Goal: Transaction & Acquisition: Purchase product/service

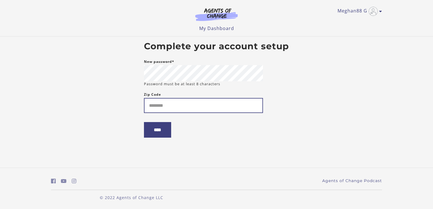
click at [205, 104] on input "Zip Code" at bounding box center [203, 105] width 119 height 15
type input "*****"
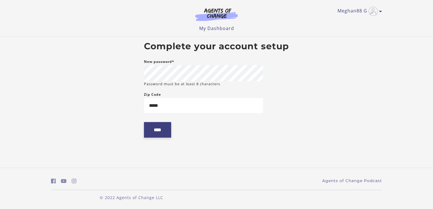
click at [152, 138] on input "****" at bounding box center [157, 130] width 27 height 16
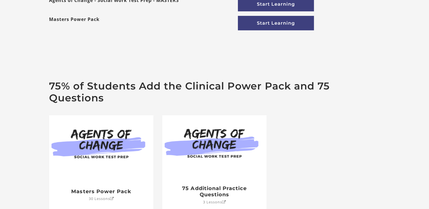
scroll to position [12, 0]
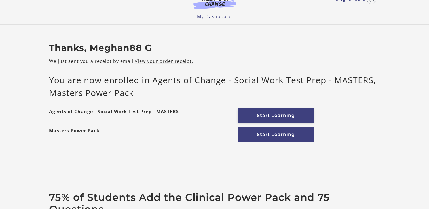
click at [252, 116] on link "Start Learning" at bounding box center [276, 115] width 76 height 14
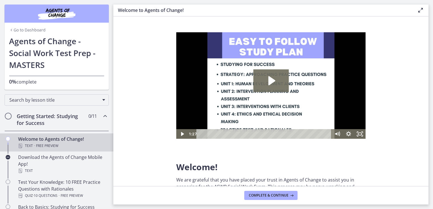
click at [251, 79] on img at bounding box center [270, 85] width 189 height 107
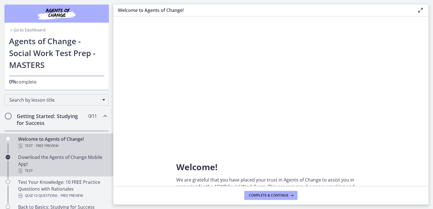
click at [38, 168] on div "Text" at bounding box center [62, 170] width 88 height 7
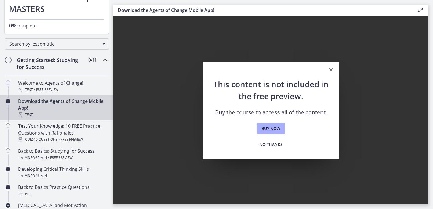
scroll to position [57, 0]
click at [271, 144] on span "No thanks" at bounding box center [270, 144] width 23 height 7
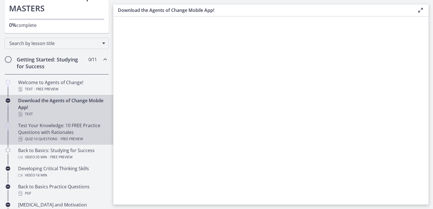
click at [38, 131] on div "Test Your Knowledge: 10 FREE Practice Questions with Rationales Quiz · 10 Quest…" at bounding box center [62, 132] width 88 height 20
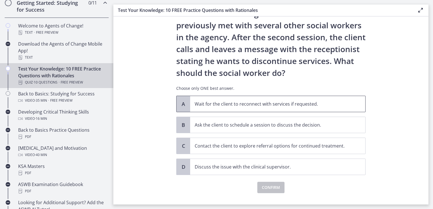
scroll to position [50, 0]
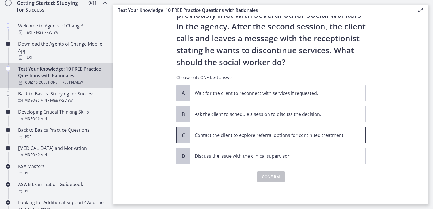
click at [290, 141] on span "Contact the client to explore referral options for continued treatment." at bounding box center [277, 135] width 175 height 16
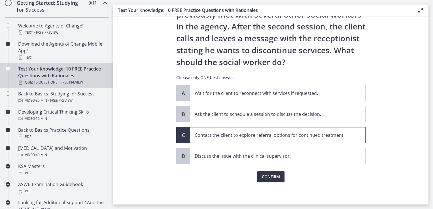
click at [272, 177] on span "Confirm" at bounding box center [271, 176] width 18 height 7
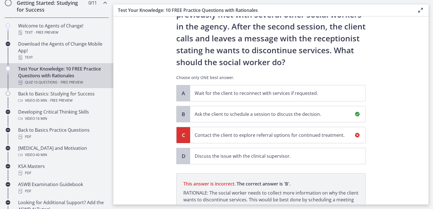
scroll to position [116, 0]
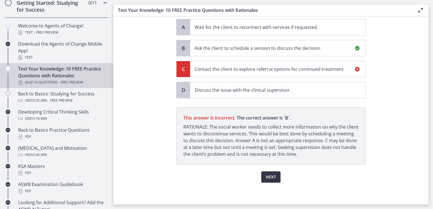
click at [273, 177] on span "Next" at bounding box center [271, 177] width 10 height 7
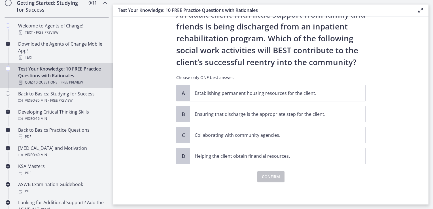
scroll to position [0, 0]
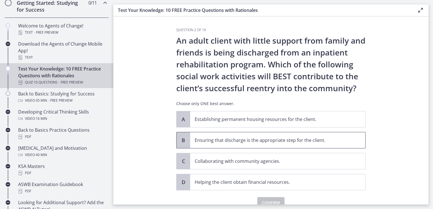
click at [271, 138] on p "Ensuring that discharge is the appropriate step for the client." at bounding box center [272, 140] width 155 height 7
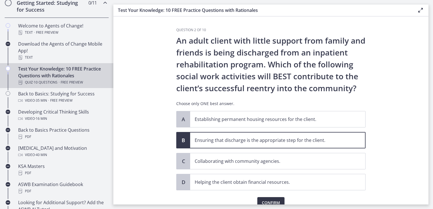
click at [264, 202] on span "Confirm" at bounding box center [271, 202] width 18 height 7
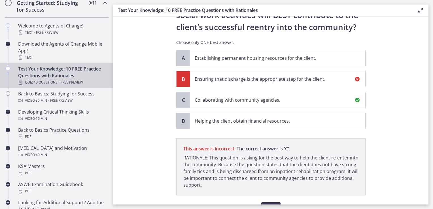
scroll to position [92, 0]
